Goal: Obtain resource: Obtain resource

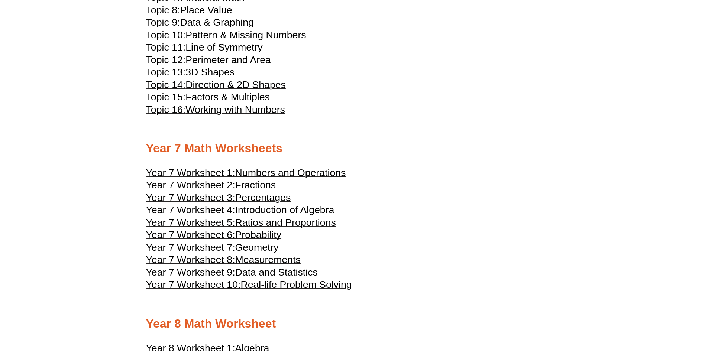
scroll to position [1783, 0]
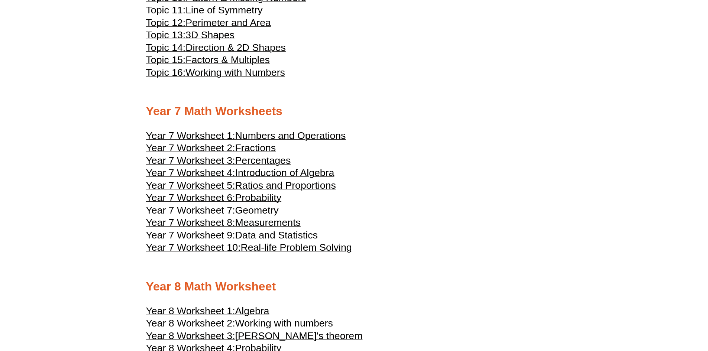
click at [274, 137] on span "Numbers and Operations" at bounding box center [290, 135] width 111 height 11
click at [173, 218] on span "Year 7 Worksheet 8:" at bounding box center [190, 222] width 89 height 11
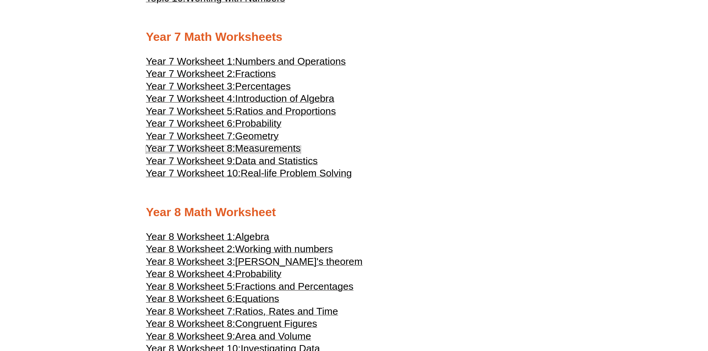
scroll to position [1894, 0]
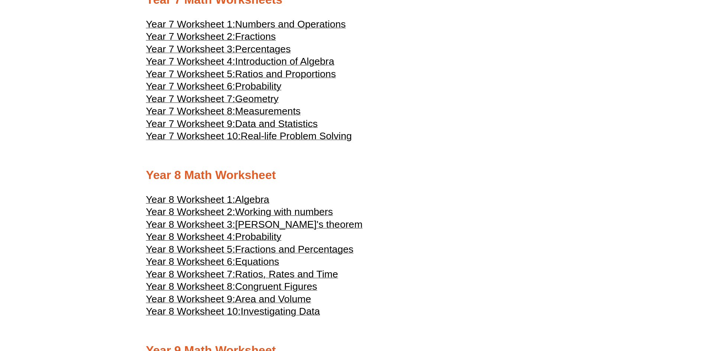
click at [217, 198] on span "Year 8 Worksheet 1:" at bounding box center [190, 199] width 89 height 11
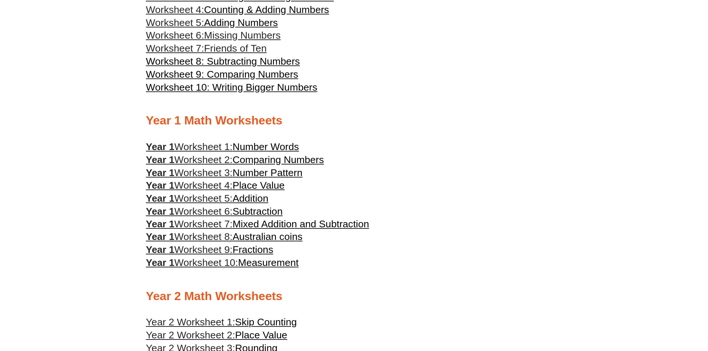
scroll to position [0, 0]
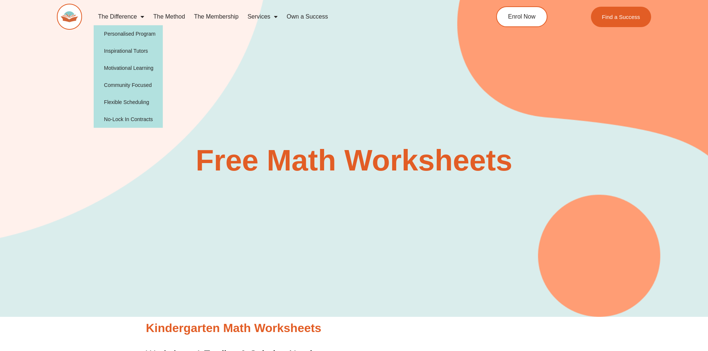
click at [140, 18] on span "Menu" at bounding box center [140, 16] width 7 height 13
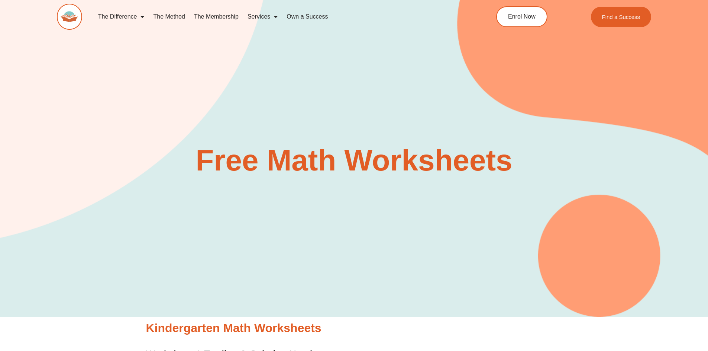
click at [140, 18] on span "Menu" at bounding box center [140, 16] width 7 height 13
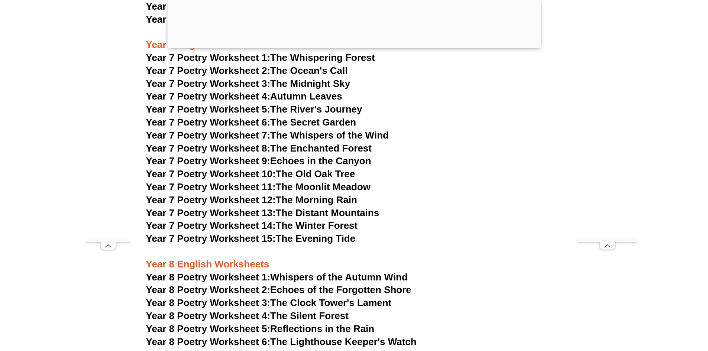
scroll to position [4700, 0]
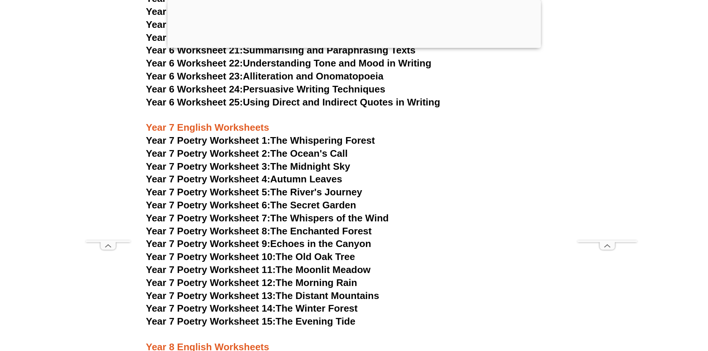
click at [258, 135] on span "Year 7 Poetry Worksheet 1:" at bounding box center [208, 140] width 124 height 11
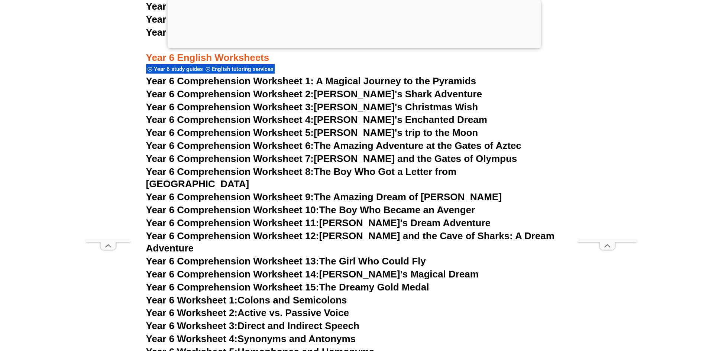
scroll to position [4069, 0]
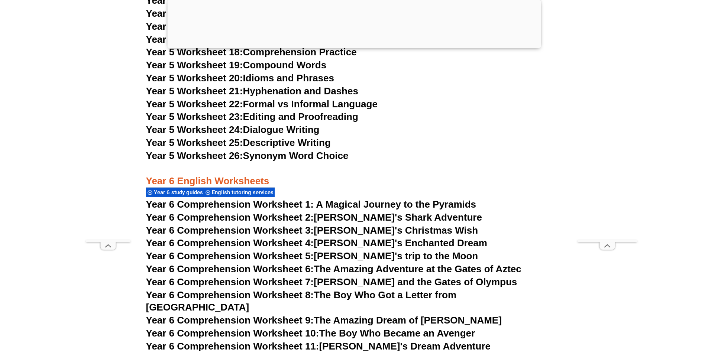
click at [371, 202] on span "Year 6 Comprehension Worksheet 1: A Magical Journey to the Pyramids" at bounding box center [311, 204] width 330 height 11
